Goal: Information Seeking & Learning: Learn about a topic

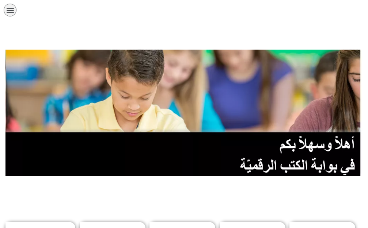
click at [238, 26] on div at bounding box center [184, 37] width 368 height 26
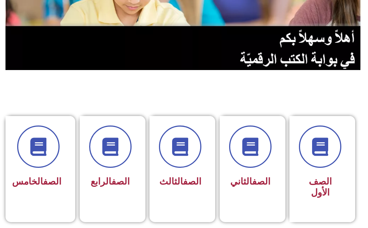
scroll to position [110, 0]
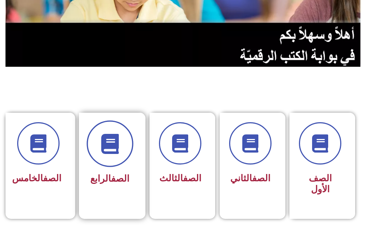
click at [111, 143] on icon at bounding box center [110, 144] width 20 height 20
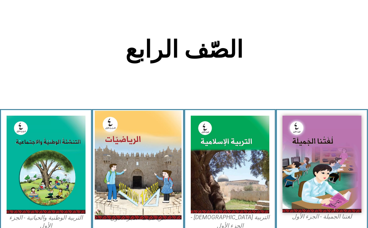
scroll to position [146, 0]
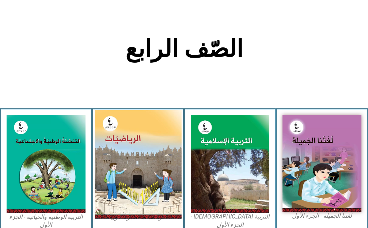
click at [145, 150] on img at bounding box center [138, 164] width 87 height 109
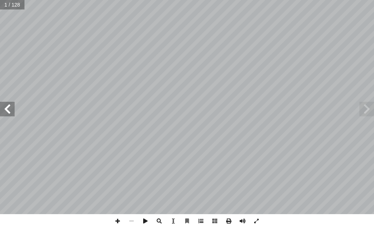
click at [197, 219] on span at bounding box center [201, 221] width 14 height 14
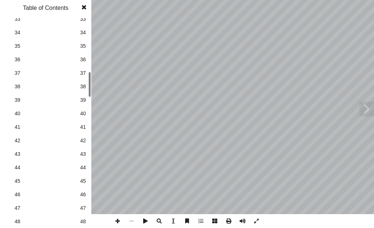
click at [76, 159] on link "43 43" at bounding box center [45, 155] width 82 height 14
click at [85, 9] on span at bounding box center [83, 7] width 13 height 15
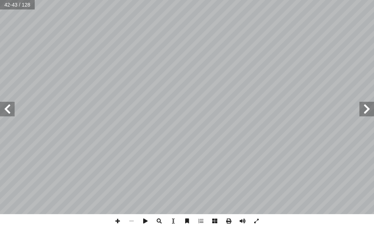
click at [361, 112] on span at bounding box center [366, 109] width 15 height 15
click at [364, 111] on span at bounding box center [366, 109] width 15 height 15
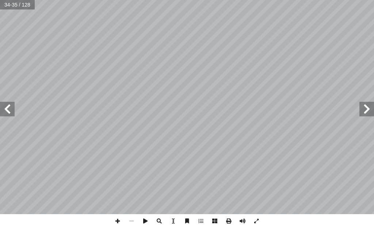
click at [364, 111] on span at bounding box center [366, 109] width 15 height 15
click at [6, 112] on span at bounding box center [7, 109] width 15 height 15
click at [260, 222] on span at bounding box center [256, 221] width 14 height 14
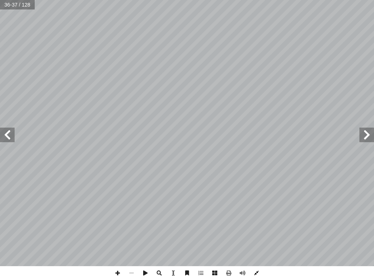
click at [252, 228] on span at bounding box center [256, 274] width 14 height 14
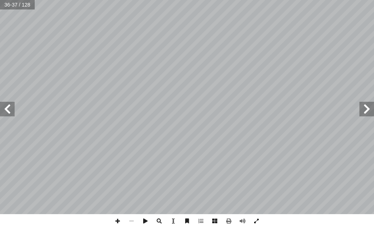
click at [257, 220] on span at bounding box center [256, 221] width 14 height 14
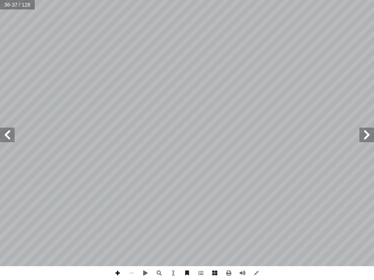
click at [120, 228] on span at bounding box center [118, 274] width 14 height 14
click at [7, 136] on span at bounding box center [7, 135] width 15 height 15
